Goal: Task Accomplishment & Management: Manage account settings

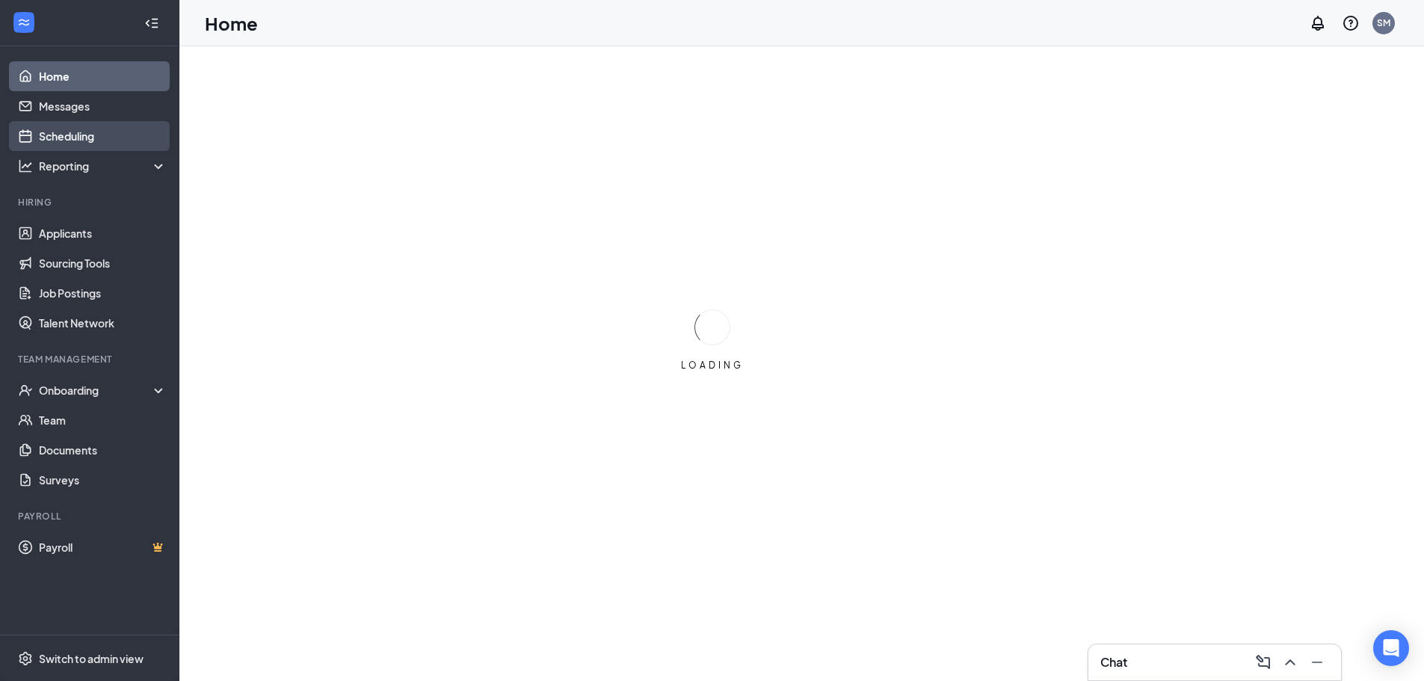
click at [70, 135] on link "Scheduling" at bounding box center [103, 136] width 128 height 30
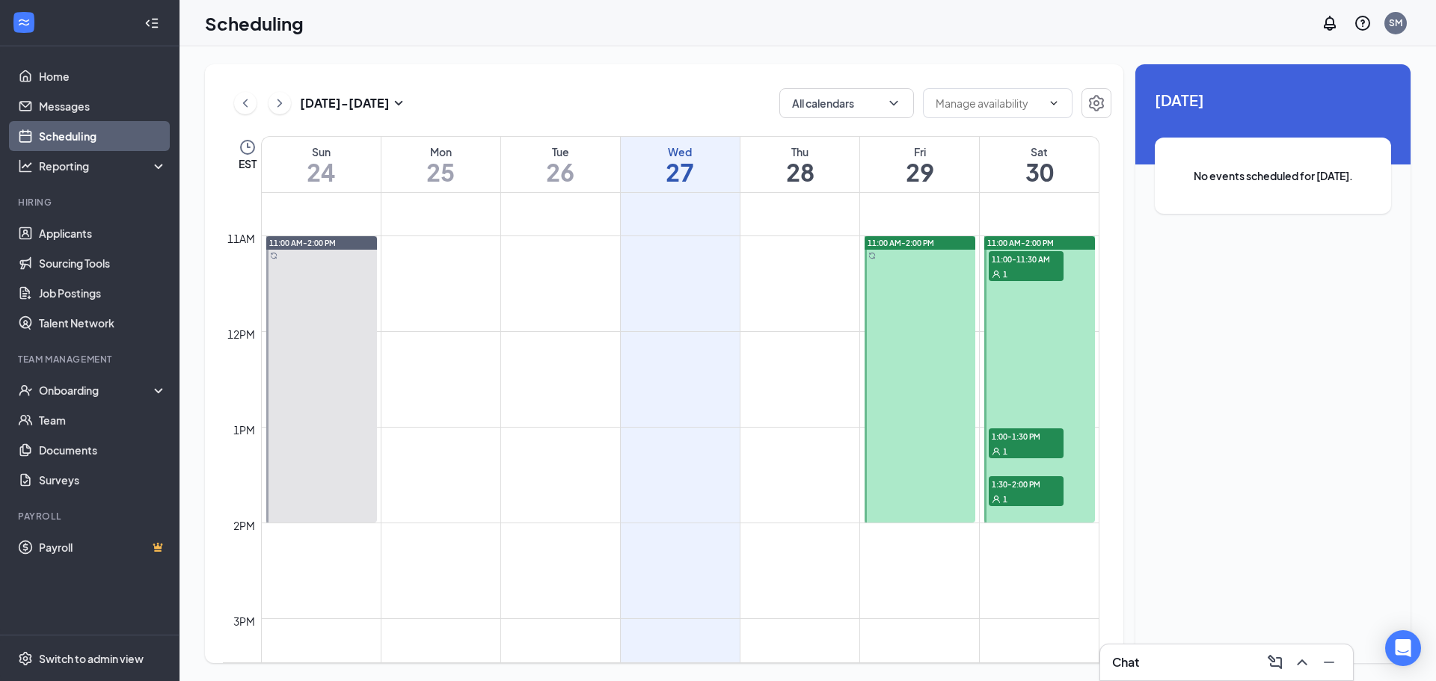
scroll to position [959, 0]
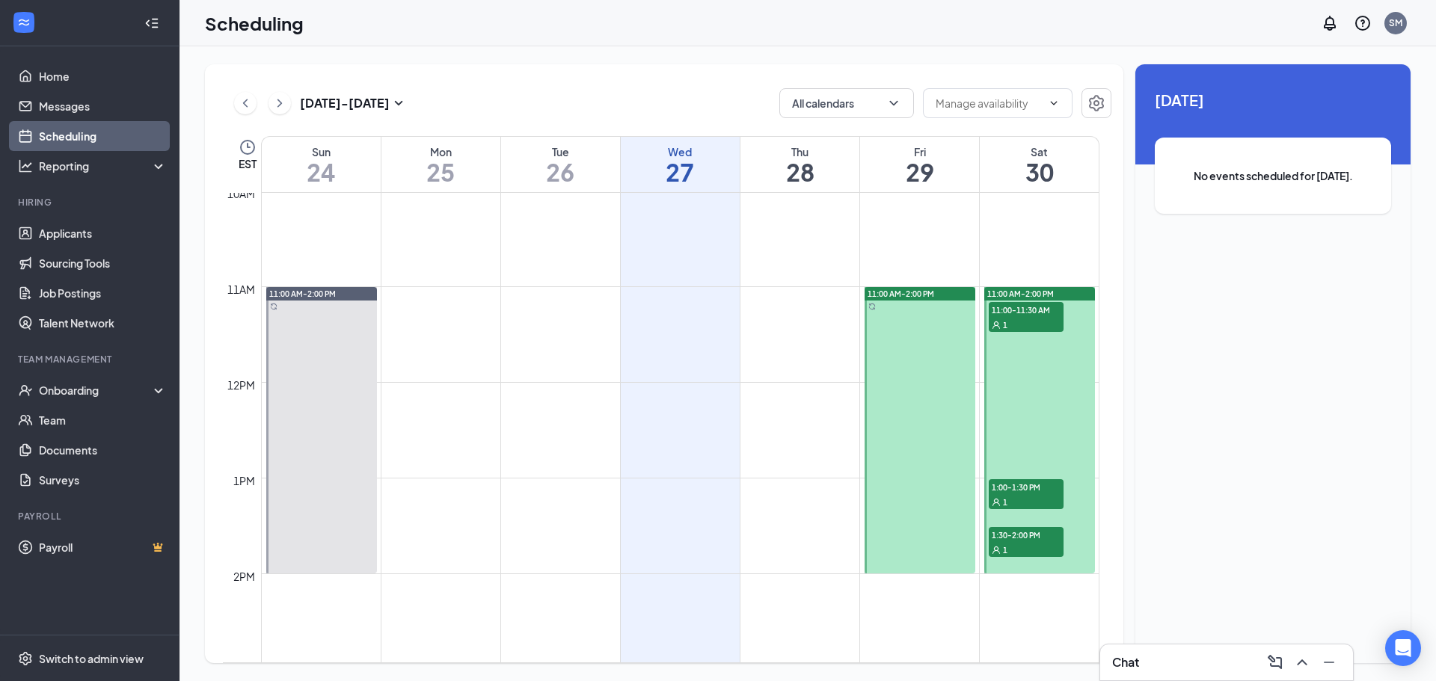
click at [1027, 322] on div "1" at bounding box center [1025, 324] width 75 height 15
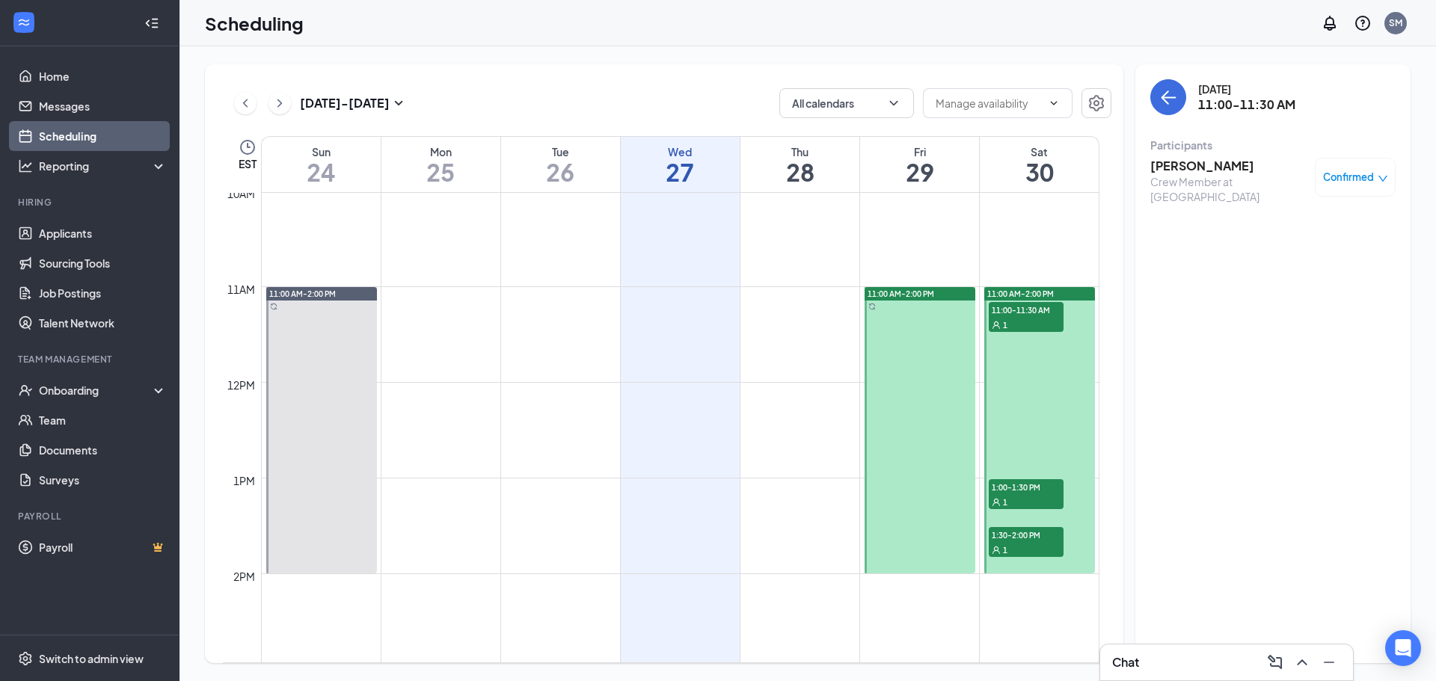
click at [1039, 497] on div "1" at bounding box center [1025, 501] width 75 height 15
click at [1057, 315] on span "11:00-11:30 AM" at bounding box center [1025, 309] width 75 height 15
click at [1054, 482] on span "1:00-1:30 PM" at bounding box center [1025, 486] width 75 height 15
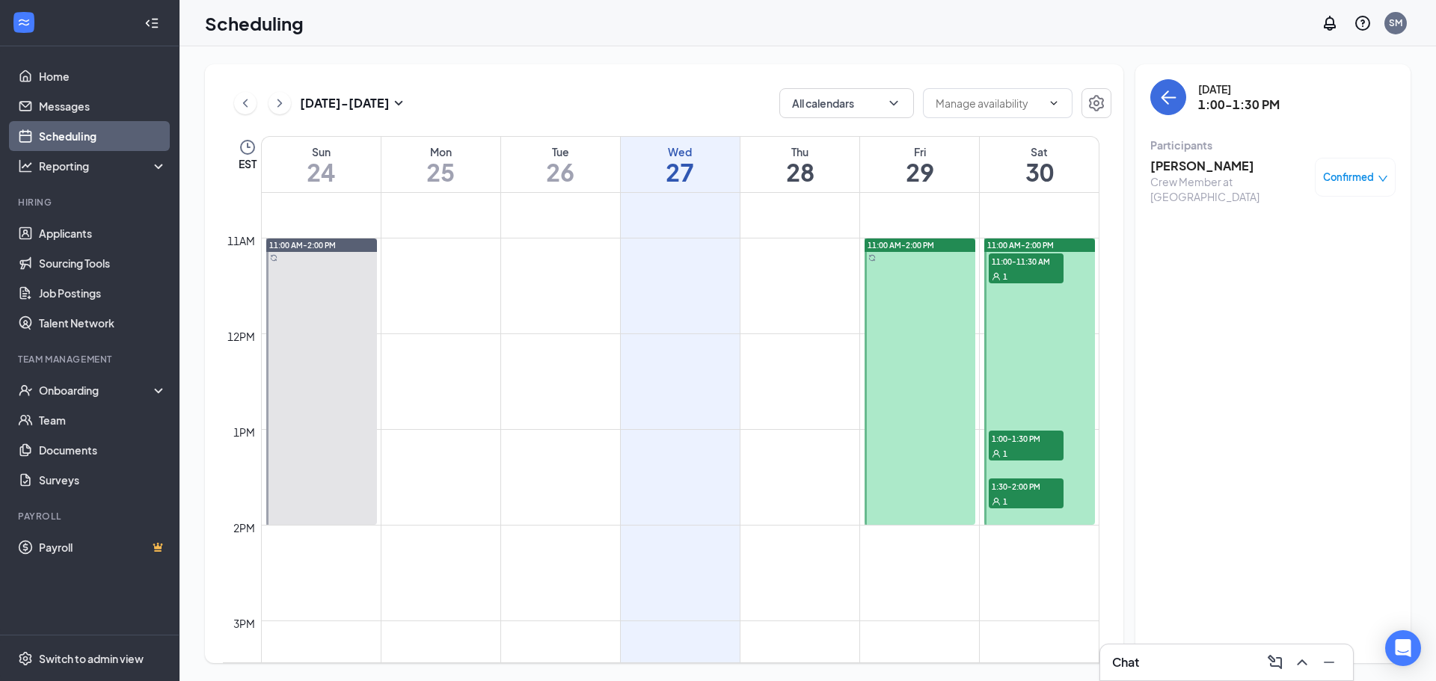
scroll to position [1034, 0]
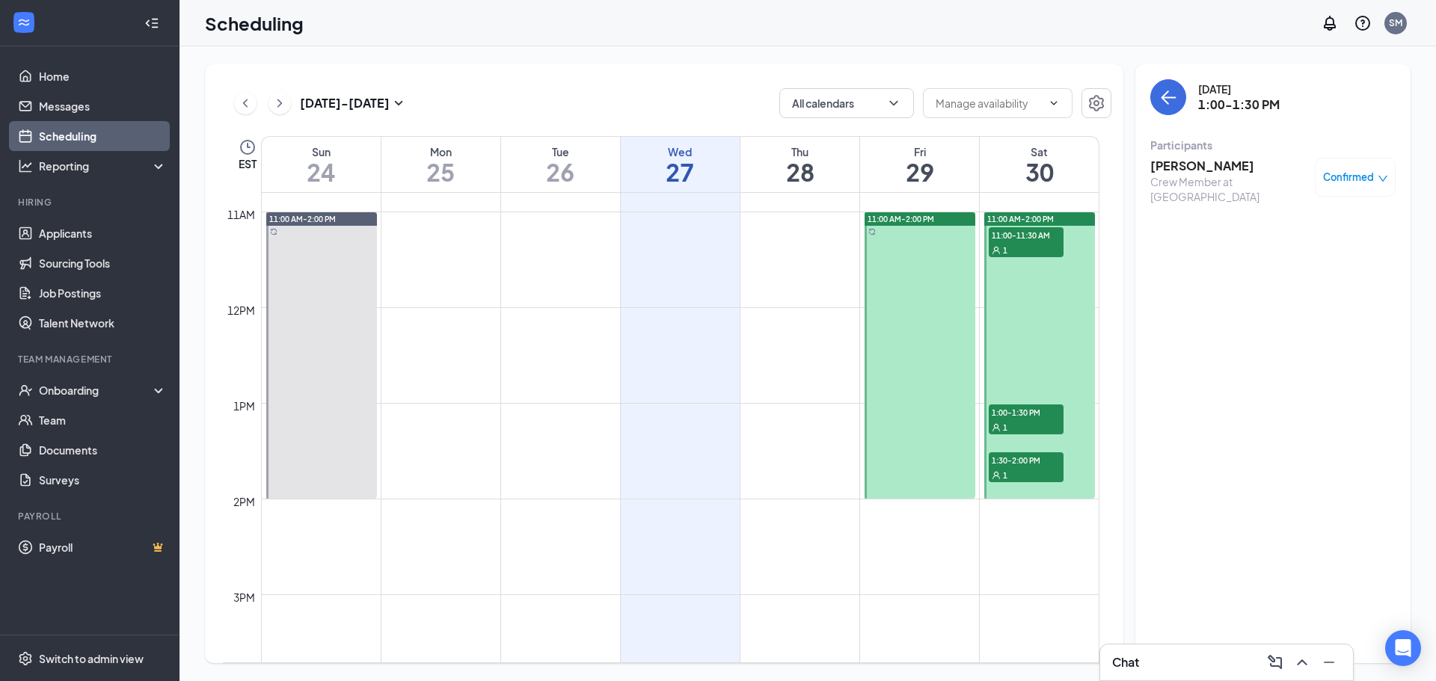
click at [1032, 470] on div "1" at bounding box center [1025, 474] width 75 height 15
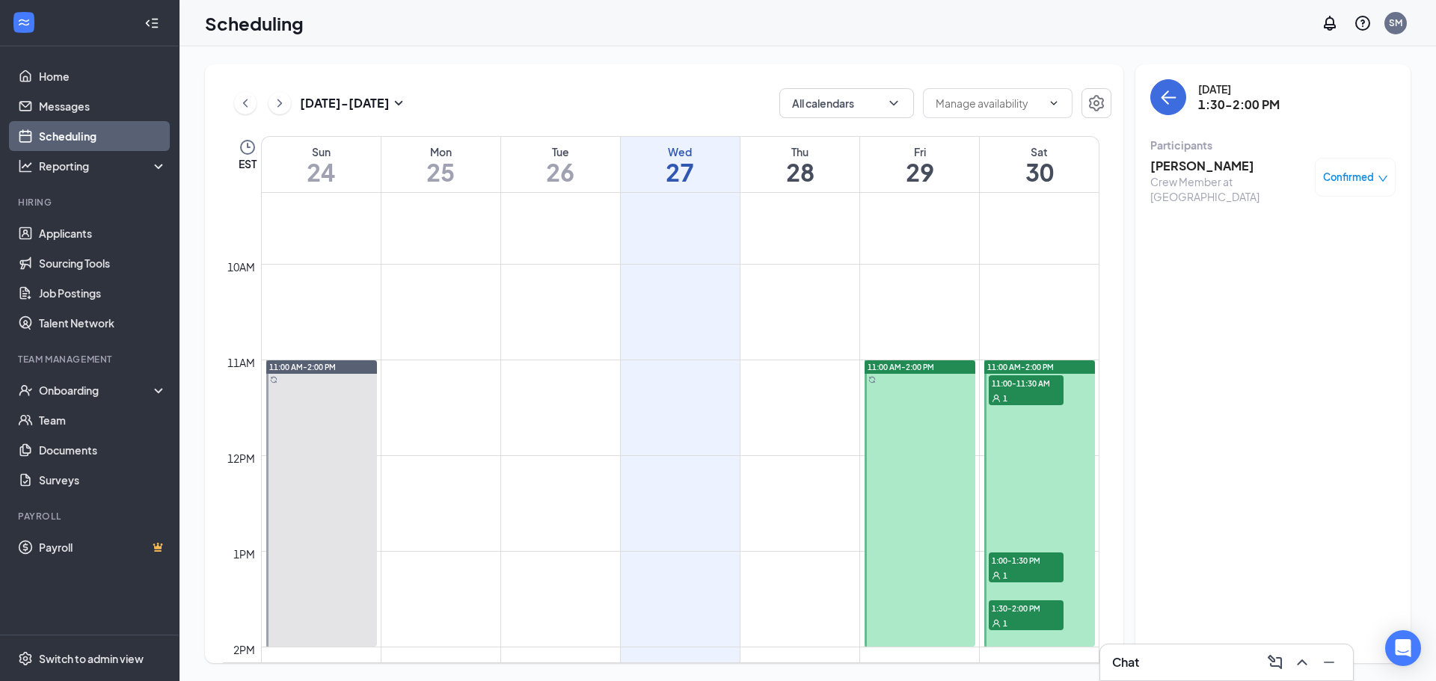
scroll to position [885, 0]
